Goal: Use online tool/utility: Utilize a website feature to perform a specific function

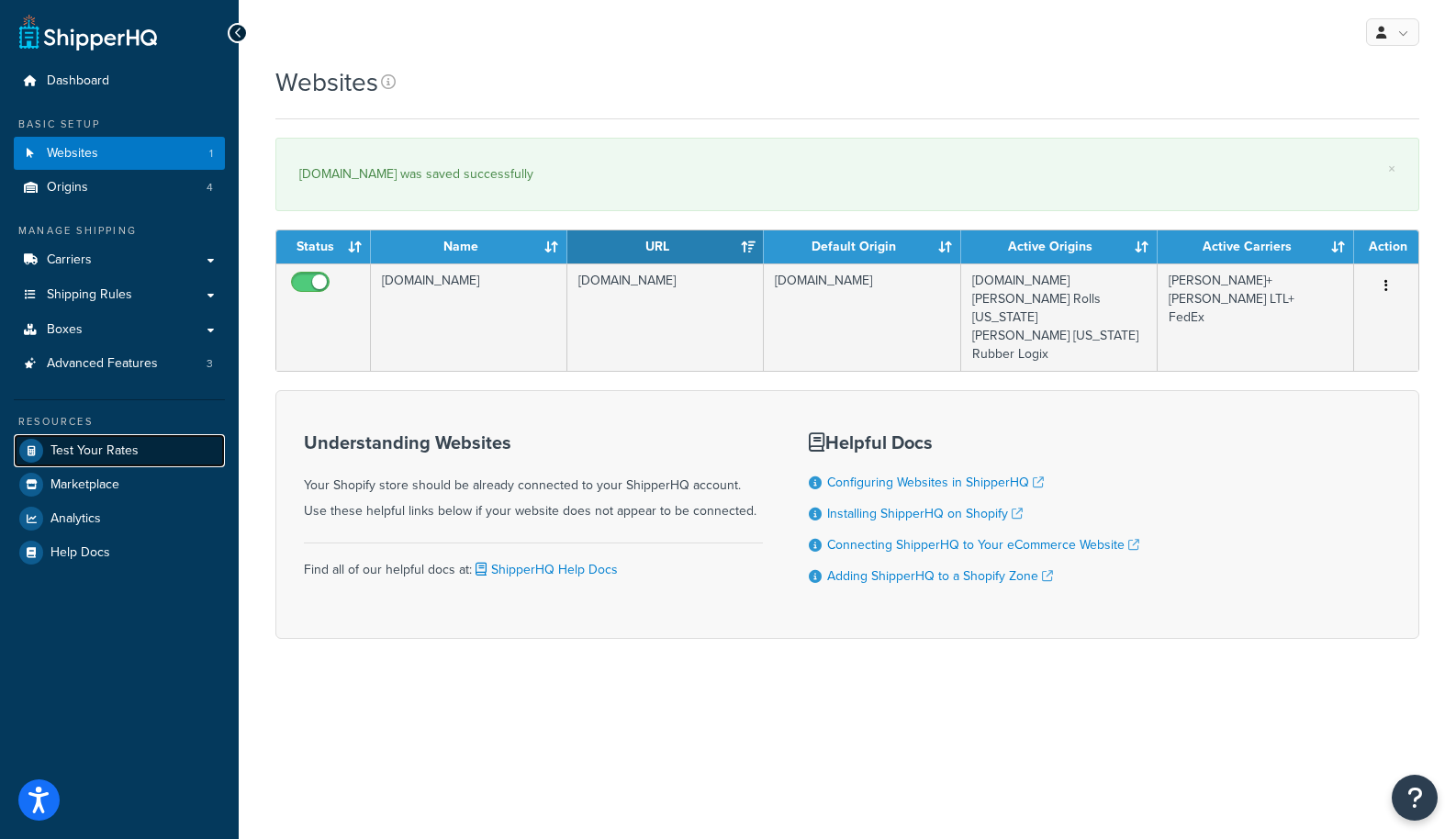
click at [99, 455] on span "Test Your Rates" at bounding box center [94, 450] width 89 height 15
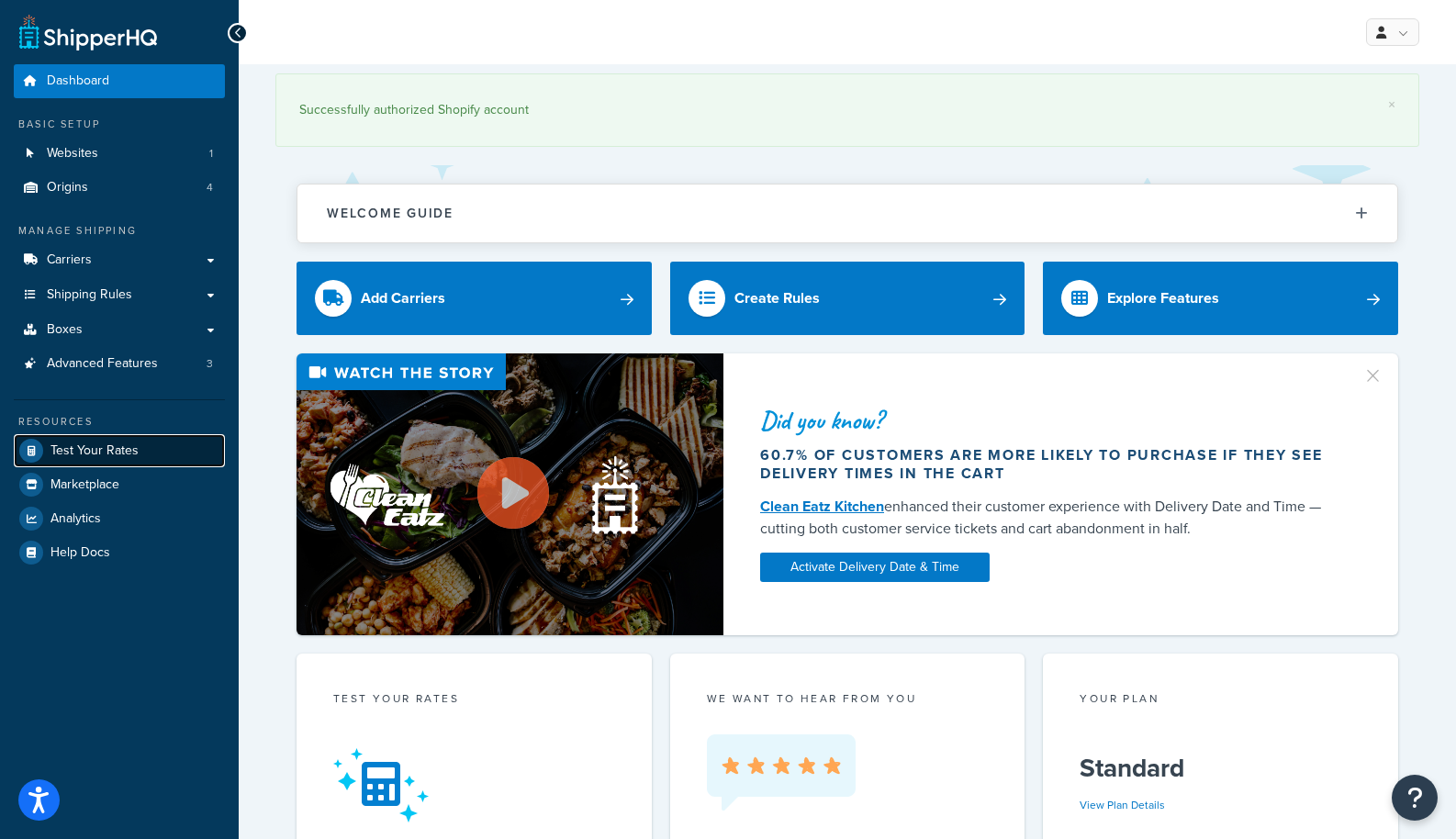
click at [100, 459] on span "Test Your Rates" at bounding box center [94, 450] width 89 height 15
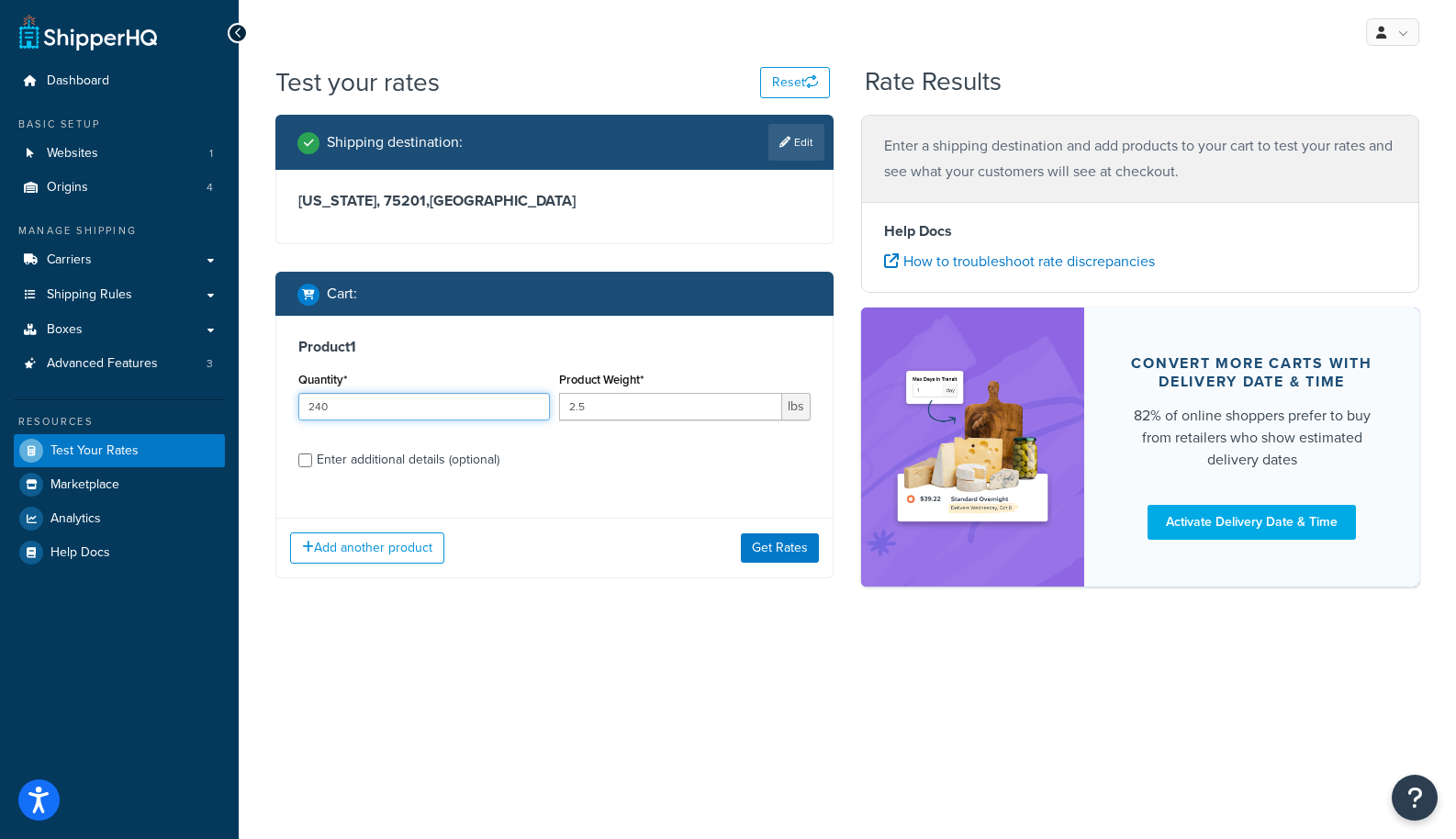
click at [380, 409] on input "240" at bounding box center [424, 406] width 252 height 28
click at [765, 555] on button "Get Rates" at bounding box center [780, 548] width 78 height 30
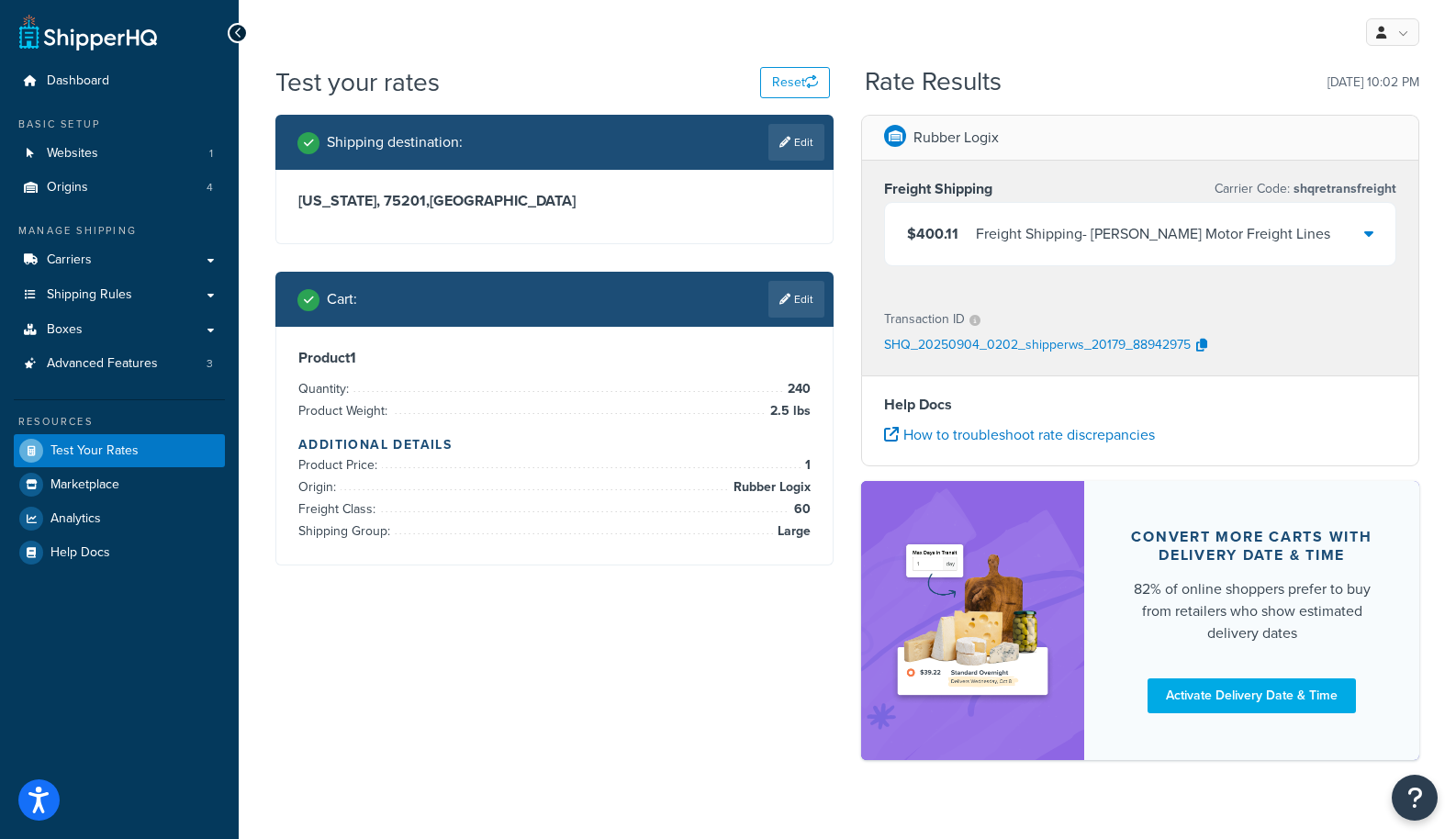
click at [1345, 244] on div "$400.11 Freight Shipping - [PERSON_NAME] Motor Freight Lines" at bounding box center [1141, 234] width 511 height 63
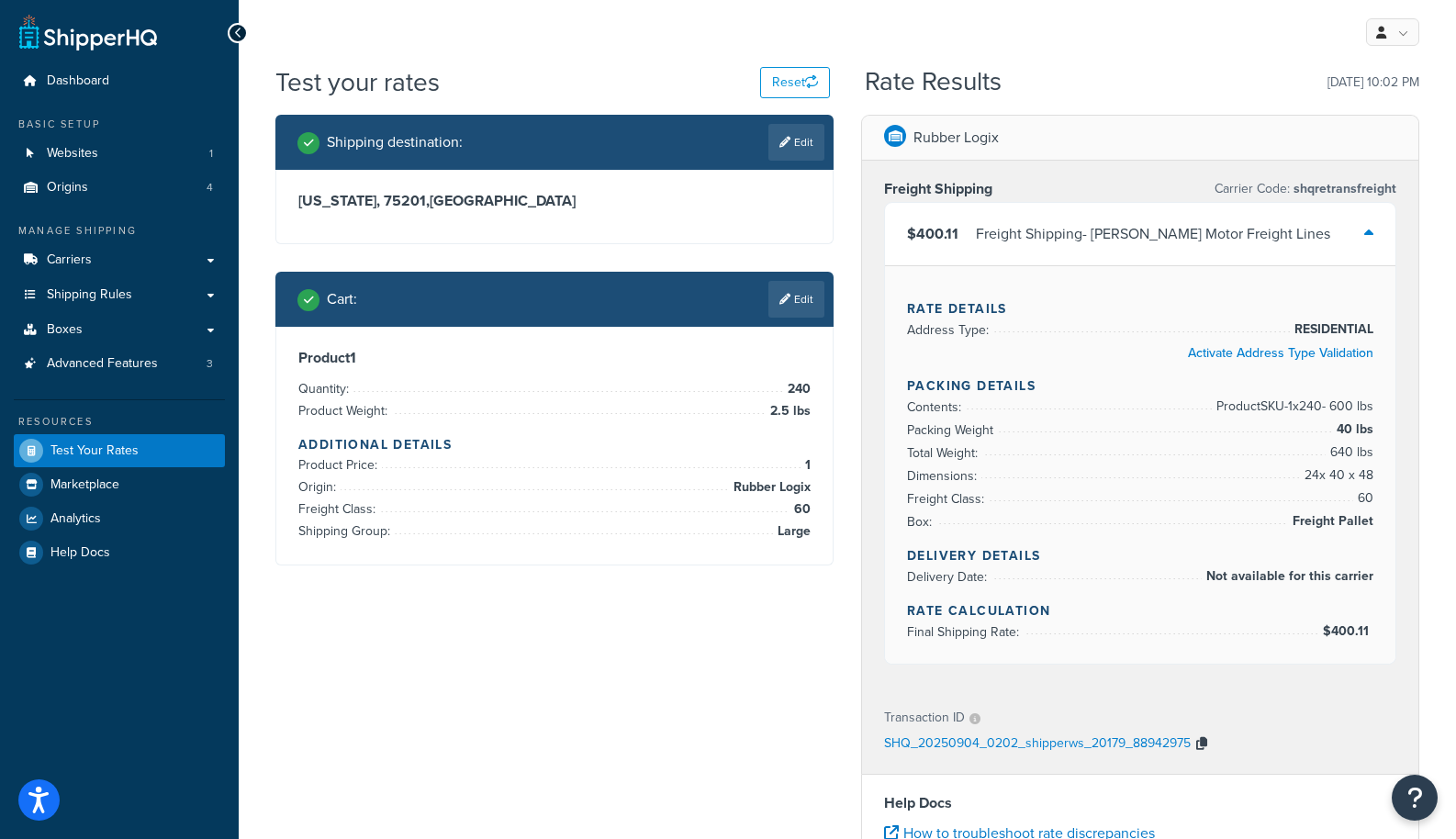
click at [1205, 743] on icon "button" at bounding box center [1203, 743] width 11 height 12
click at [450, 138] on h2 "Shipping destination :" at bounding box center [394, 142] width 136 height 16
click at [887, 130] on span at bounding box center [895, 135] width 22 height 22
click at [894, 136] on span at bounding box center [895, 135] width 22 height 22
click at [826, 310] on div "Cart : Edit" at bounding box center [555, 299] width 558 height 55
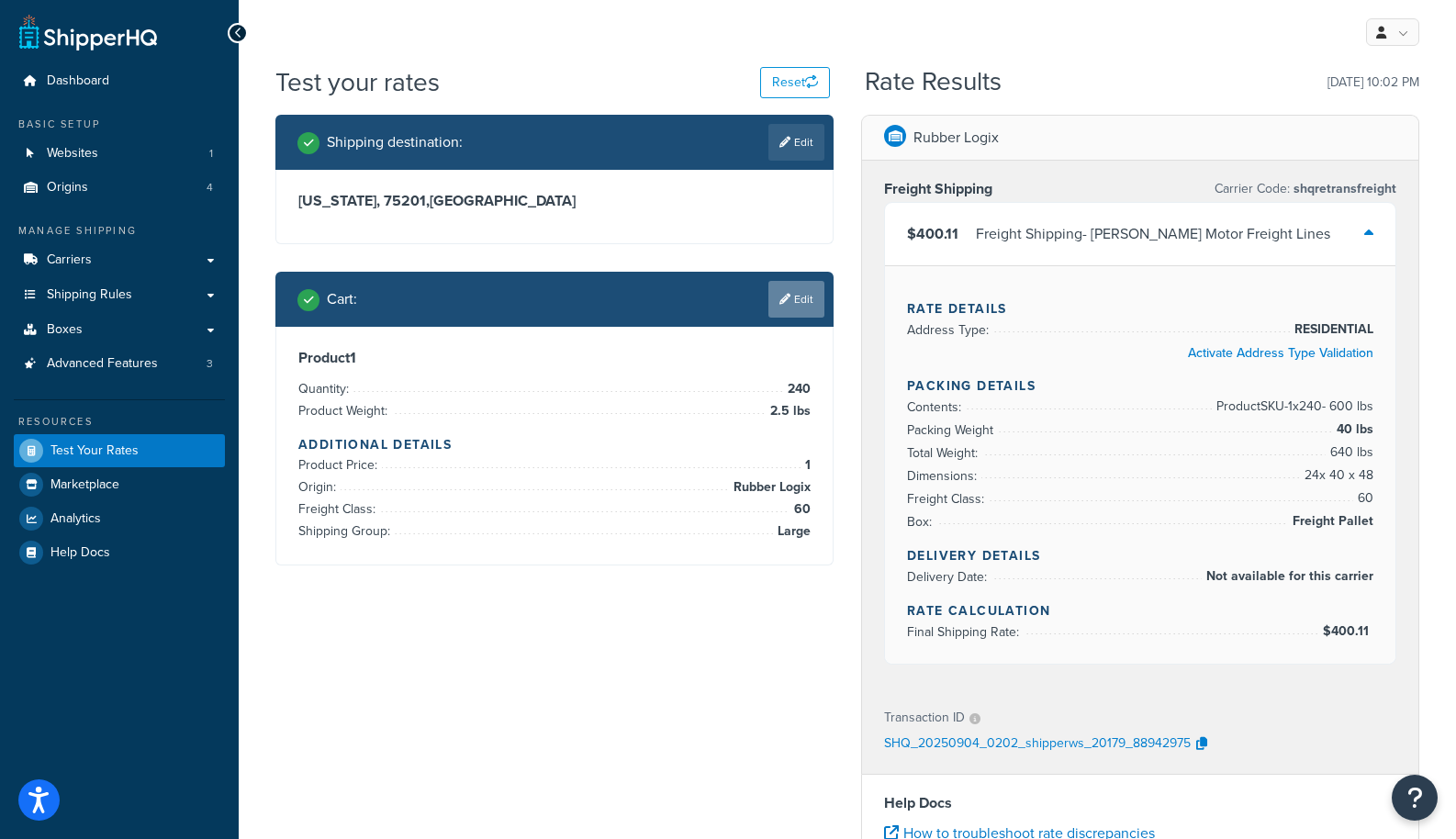
click at [808, 307] on link "Edit" at bounding box center [797, 299] width 56 height 37
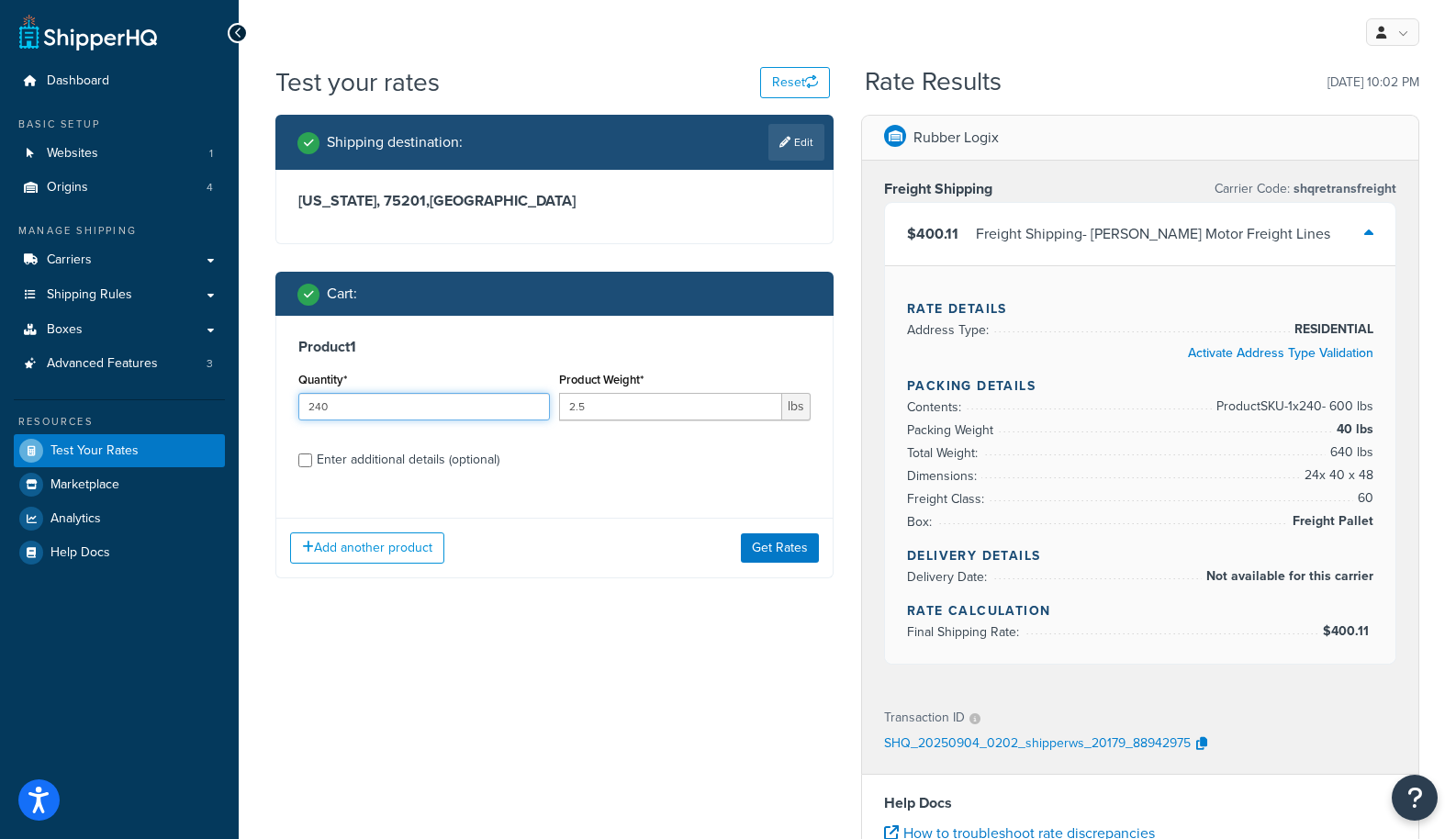
click at [475, 415] on input "240" at bounding box center [424, 406] width 252 height 28
type input "1"
click at [642, 413] on input "2.5" at bounding box center [671, 406] width 223 height 28
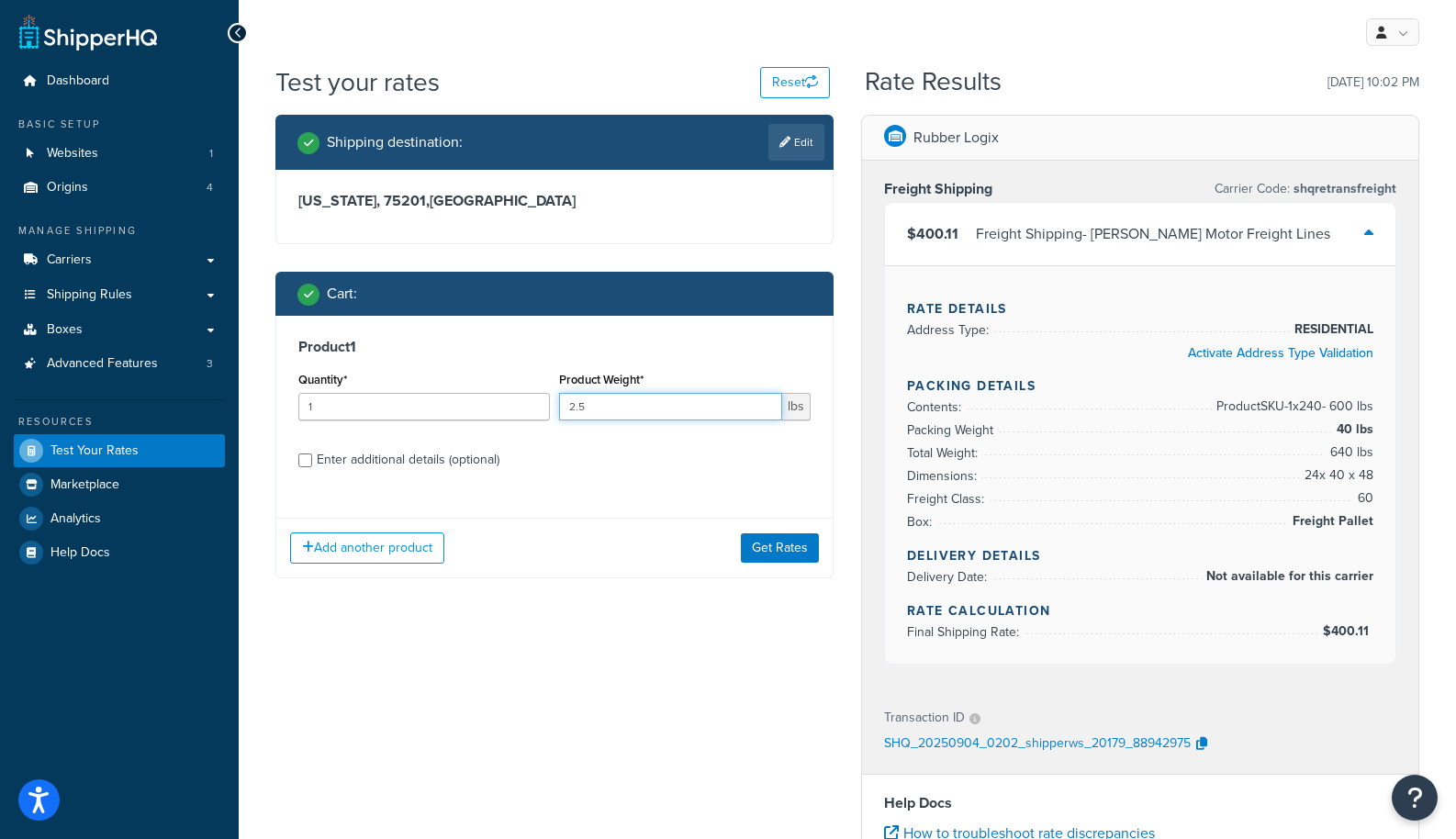
click at [642, 413] on input "2.5" at bounding box center [671, 406] width 223 height 28
type input "4"
type input "600"
click at [788, 543] on button "Get Rates" at bounding box center [780, 548] width 78 height 30
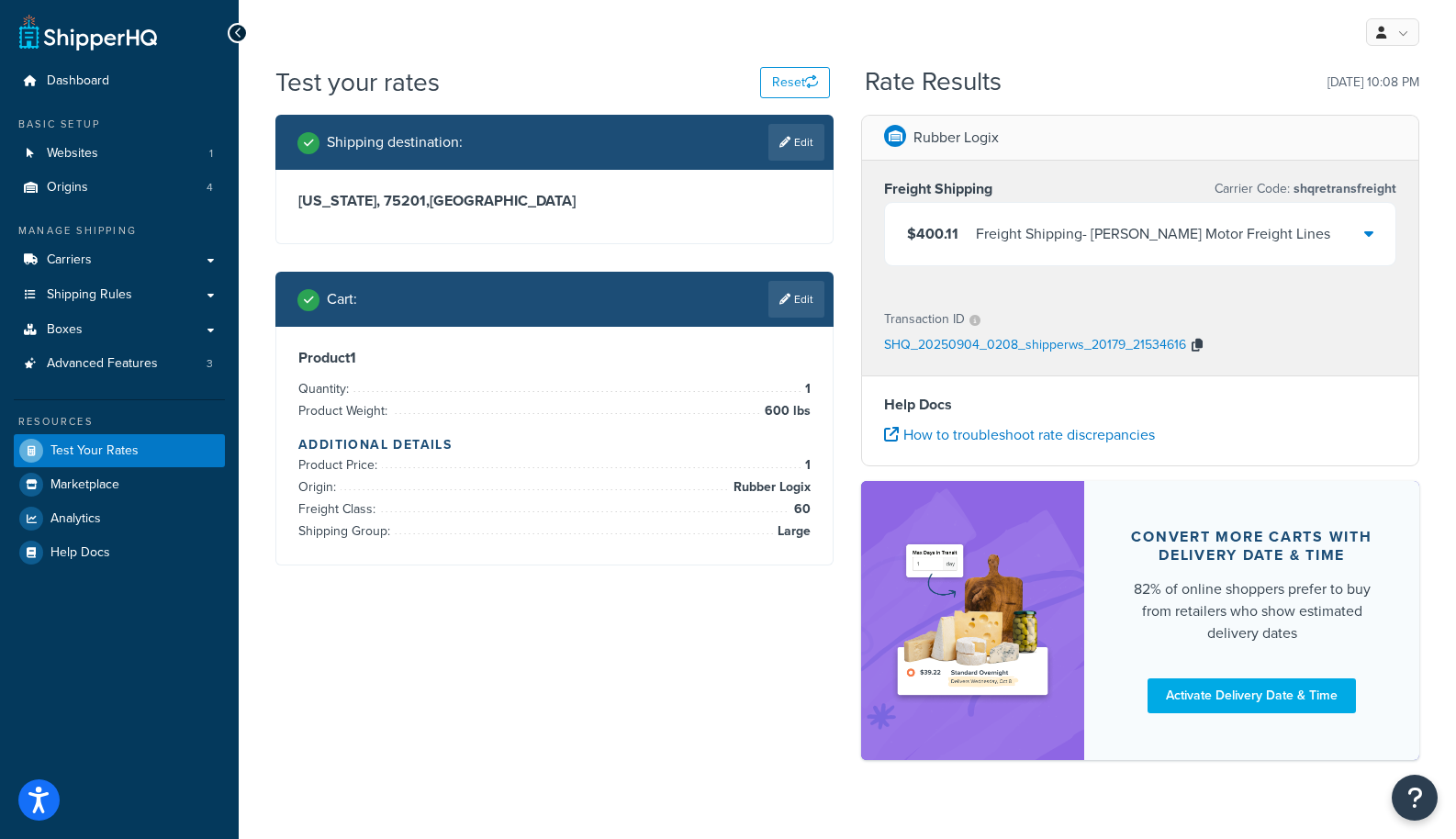
click at [1196, 348] on icon "button" at bounding box center [1198, 345] width 11 height 12
